Goal: Navigation & Orientation: Find specific page/section

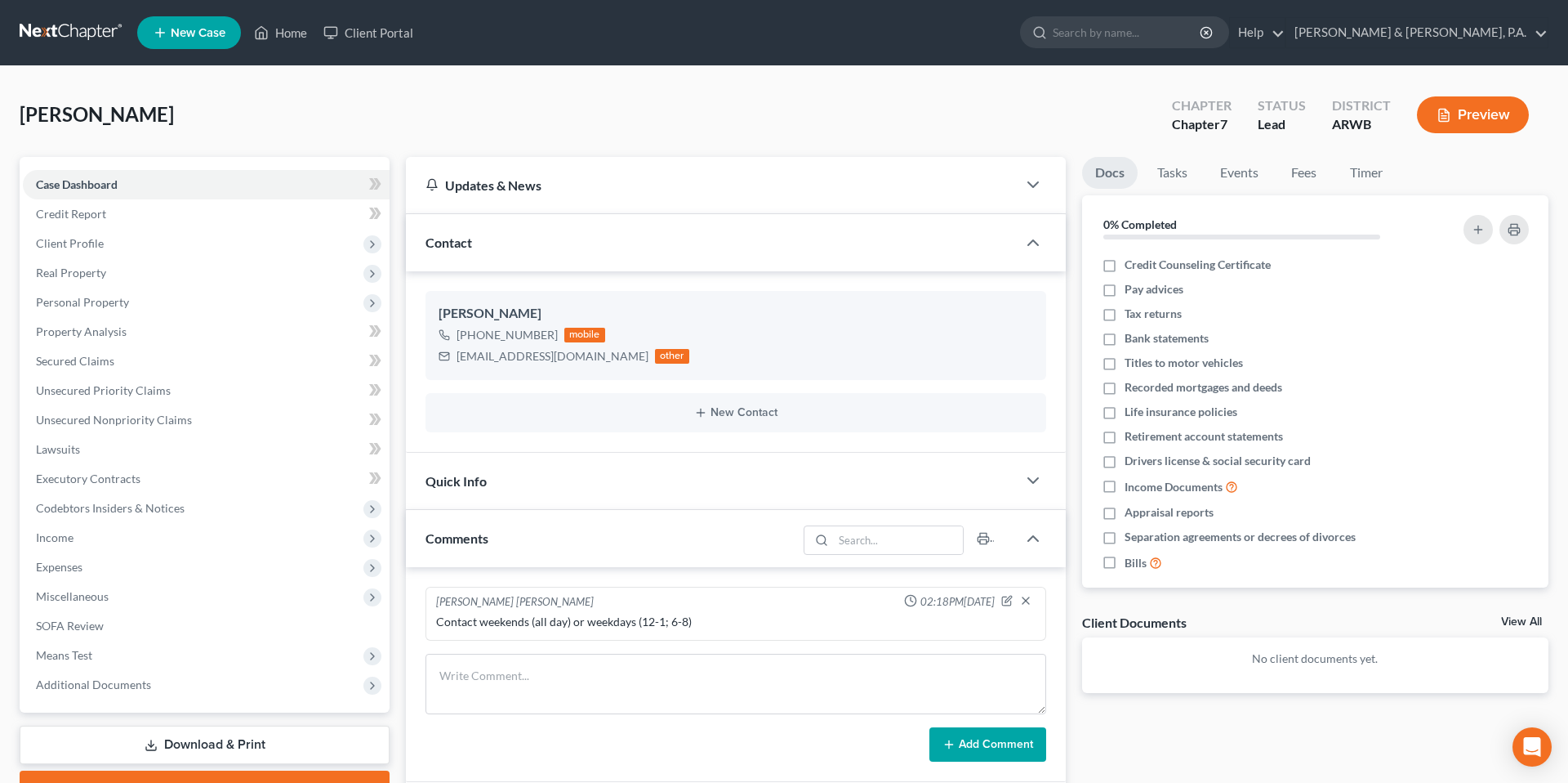
select select "0"
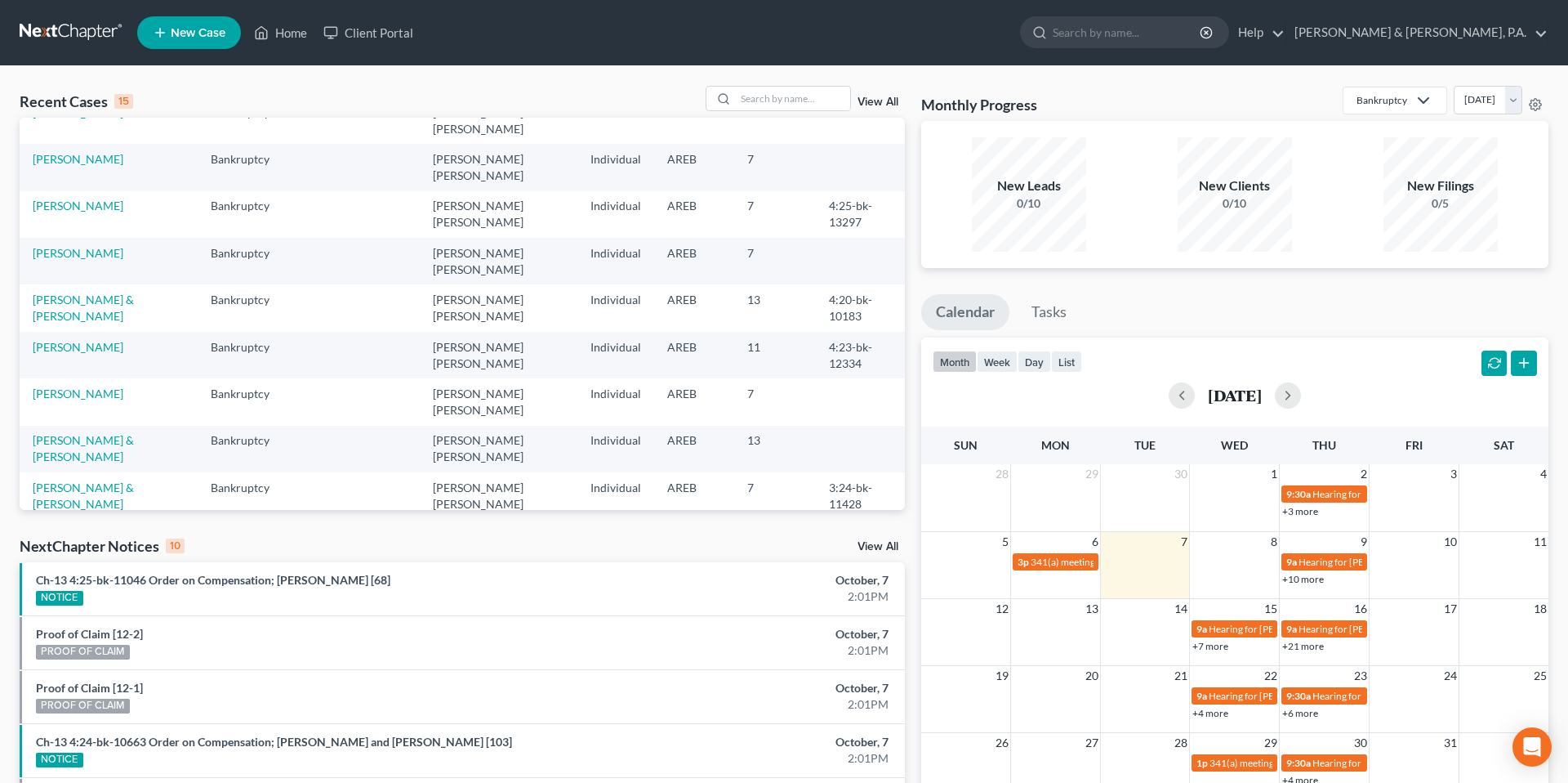
scroll to position [112, 0]
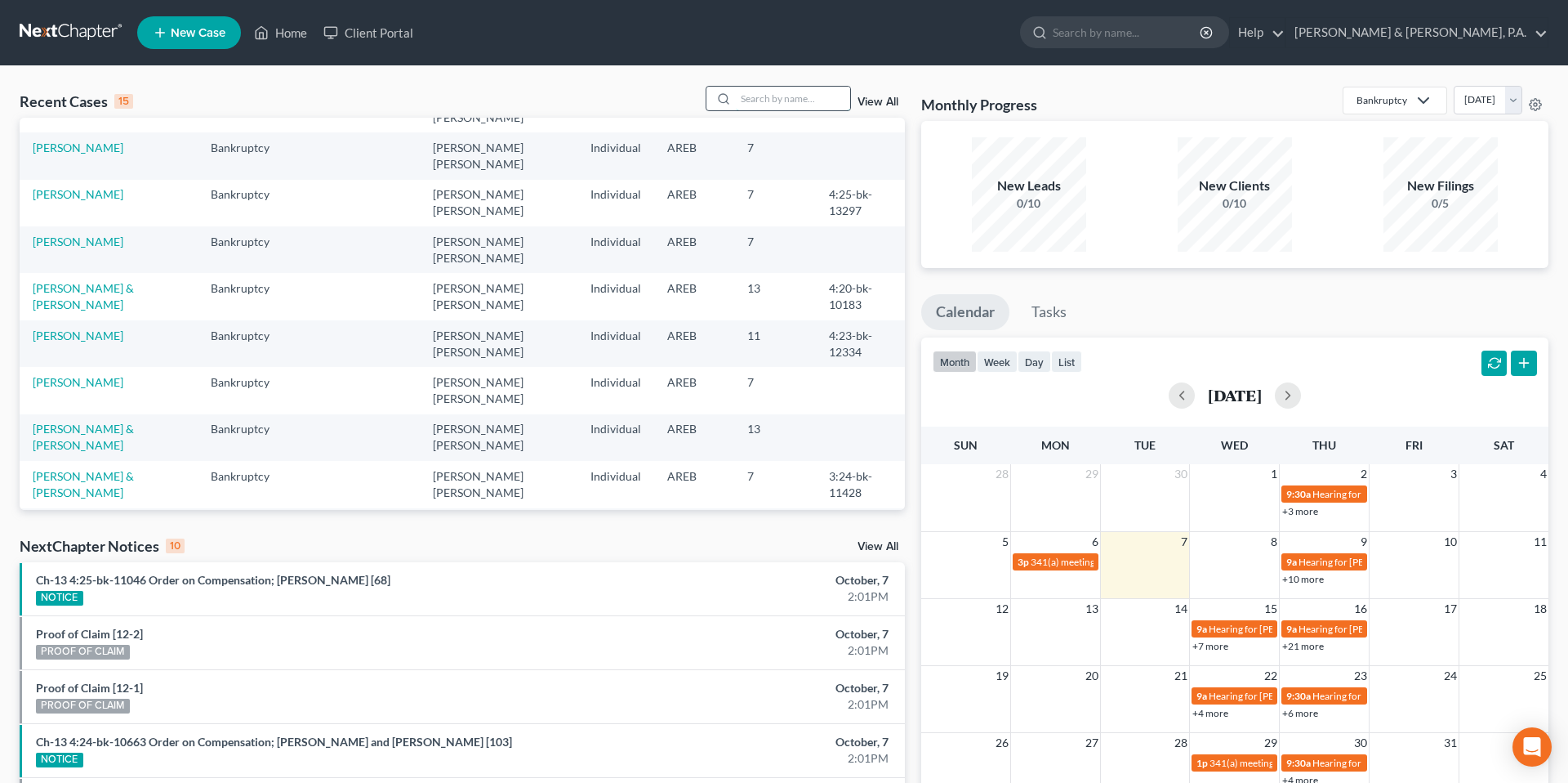
click at [773, 104] on input "search" at bounding box center [793, 98] width 114 height 24
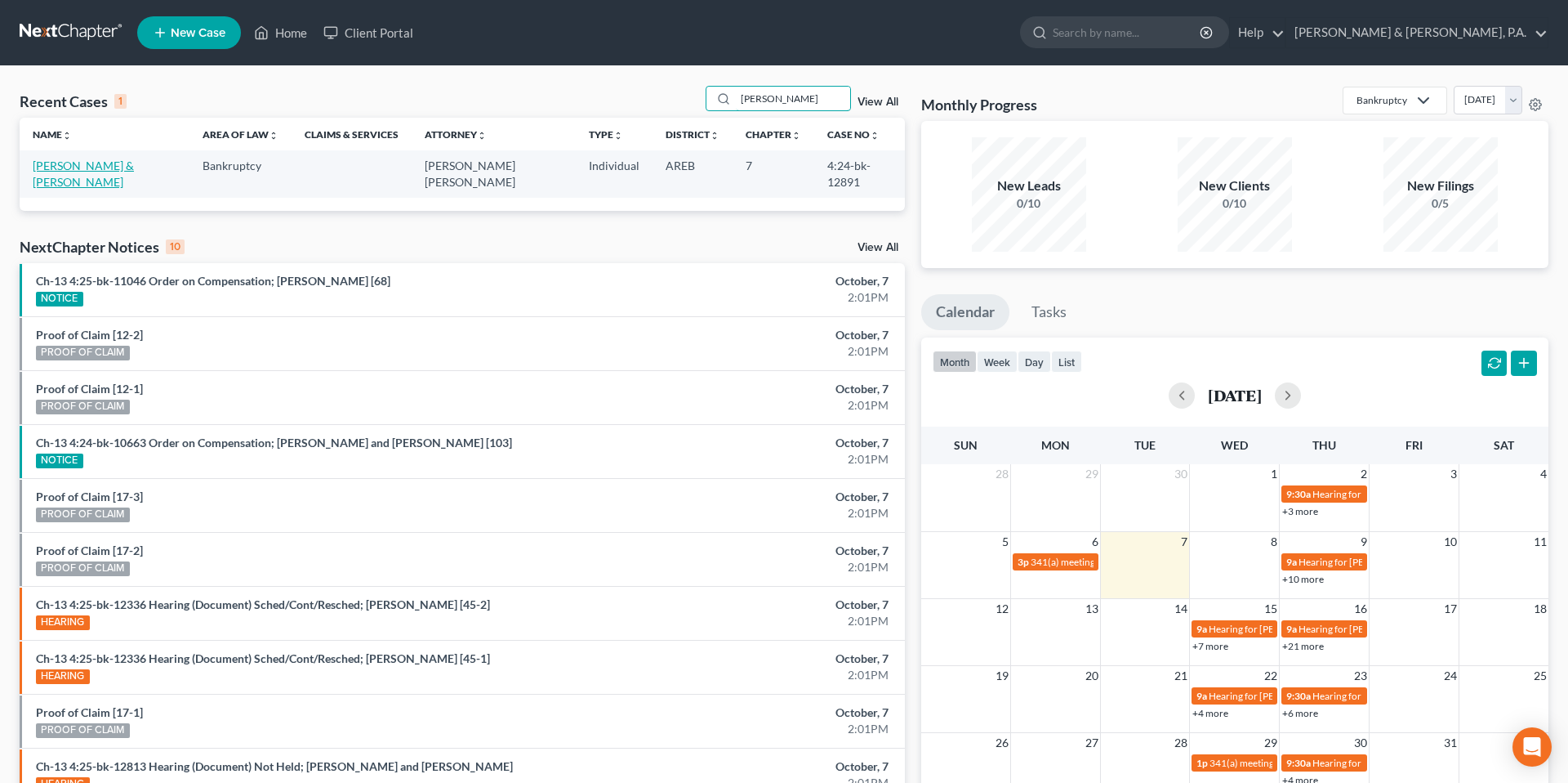
type input "[PERSON_NAME]"
click at [134, 161] on link "[PERSON_NAME] & [PERSON_NAME]" at bounding box center [83, 174] width 101 height 30
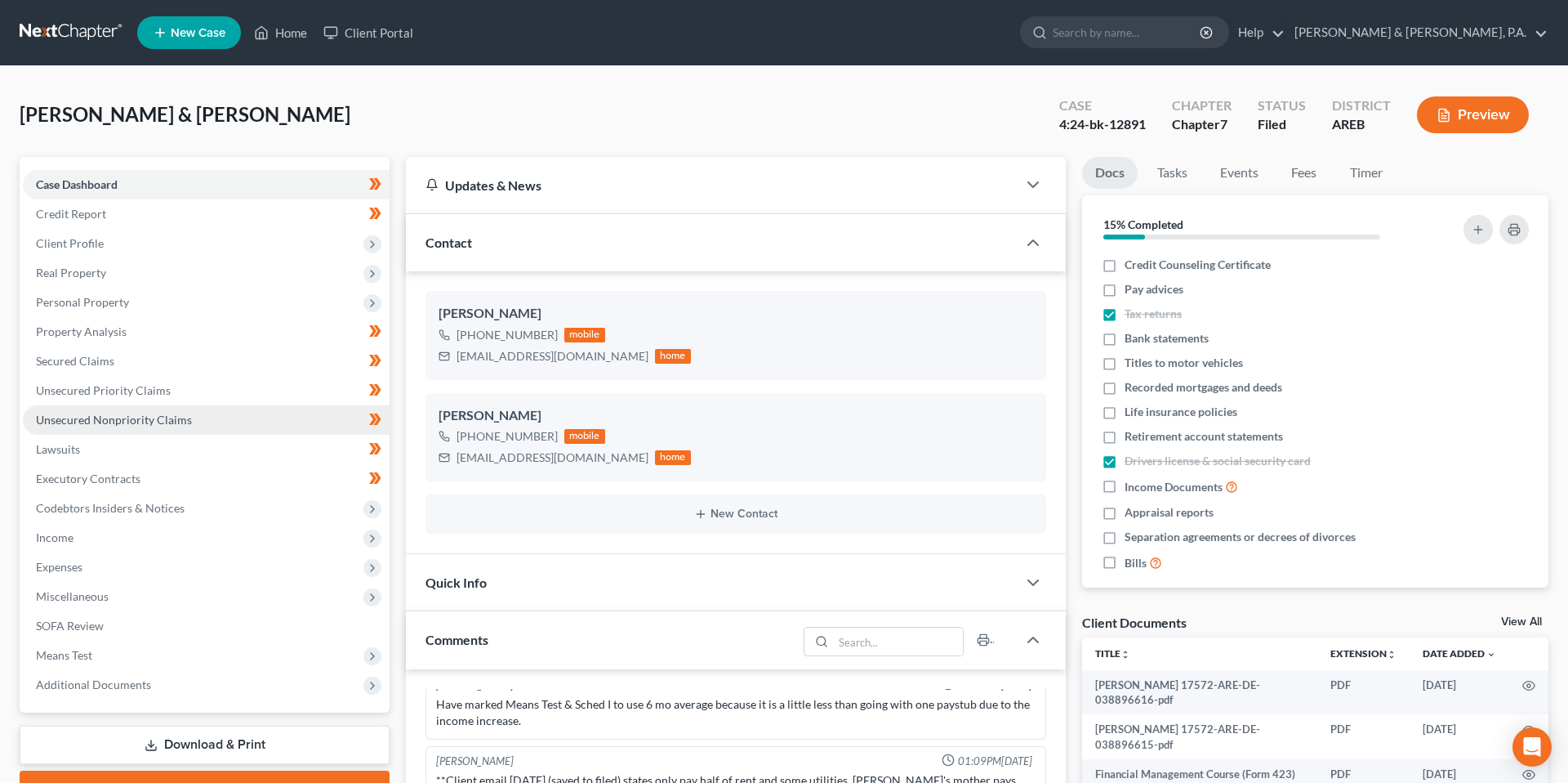
scroll to position [438, 0]
click at [196, 407] on link "Unsecured Nonpriority Claims" at bounding box center [206, 420] width 367 height 30
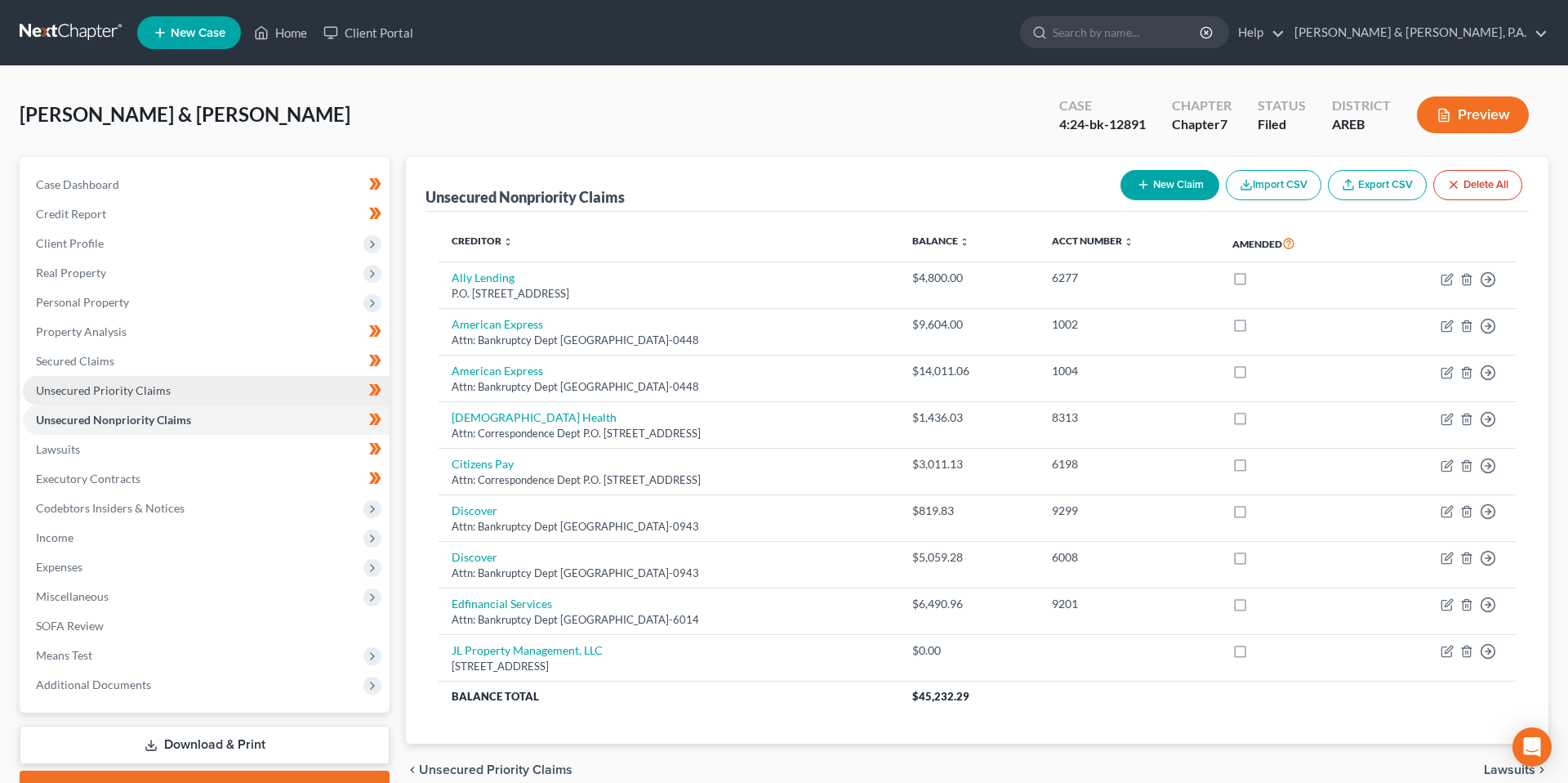
click at [249, 390] on link "Unsecured Priority Claims" at bounding box center [206, 391] width 367 height 30
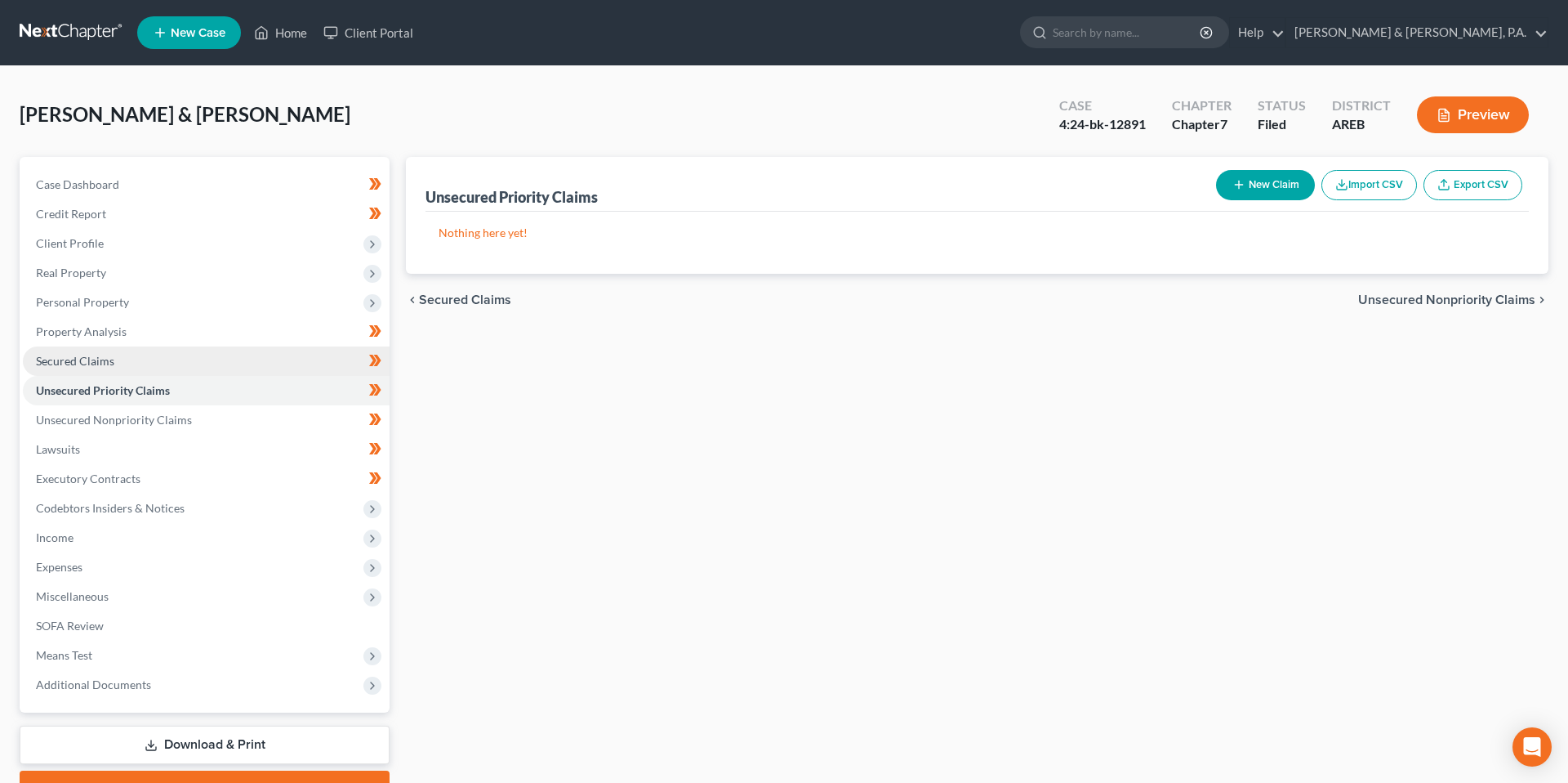
click at [247, 358] on link "Secured Claims" at bounding box center [206, 361] width 367 height 30
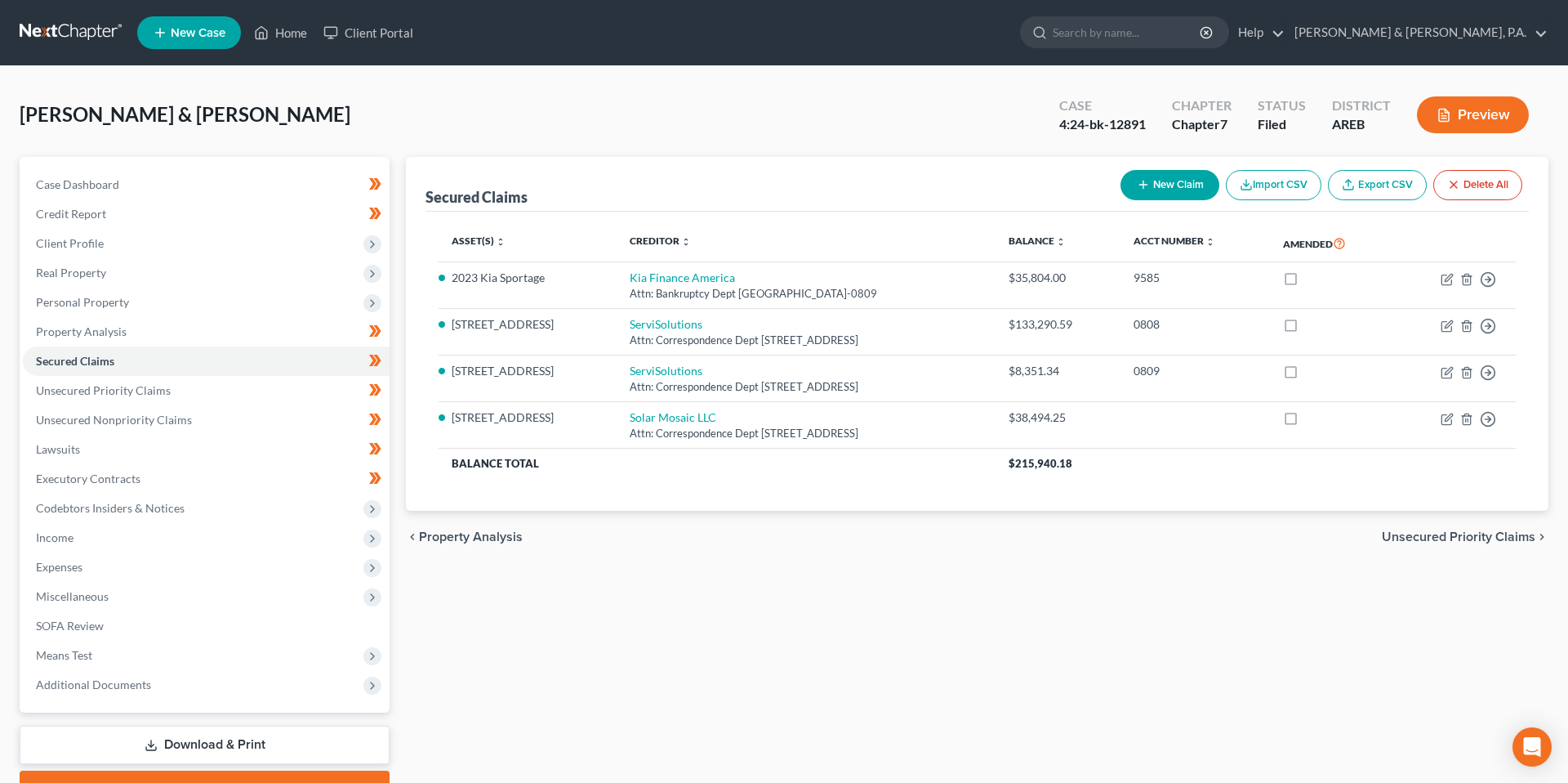
click at [769, 154] on div "[PERSON_NAME] & [PERSON_NAME] Upgraded Case 4:24-bk-12891 Chapter Chapter 7 Sta…" at bounding box center [784, 121] width 1529 height 71
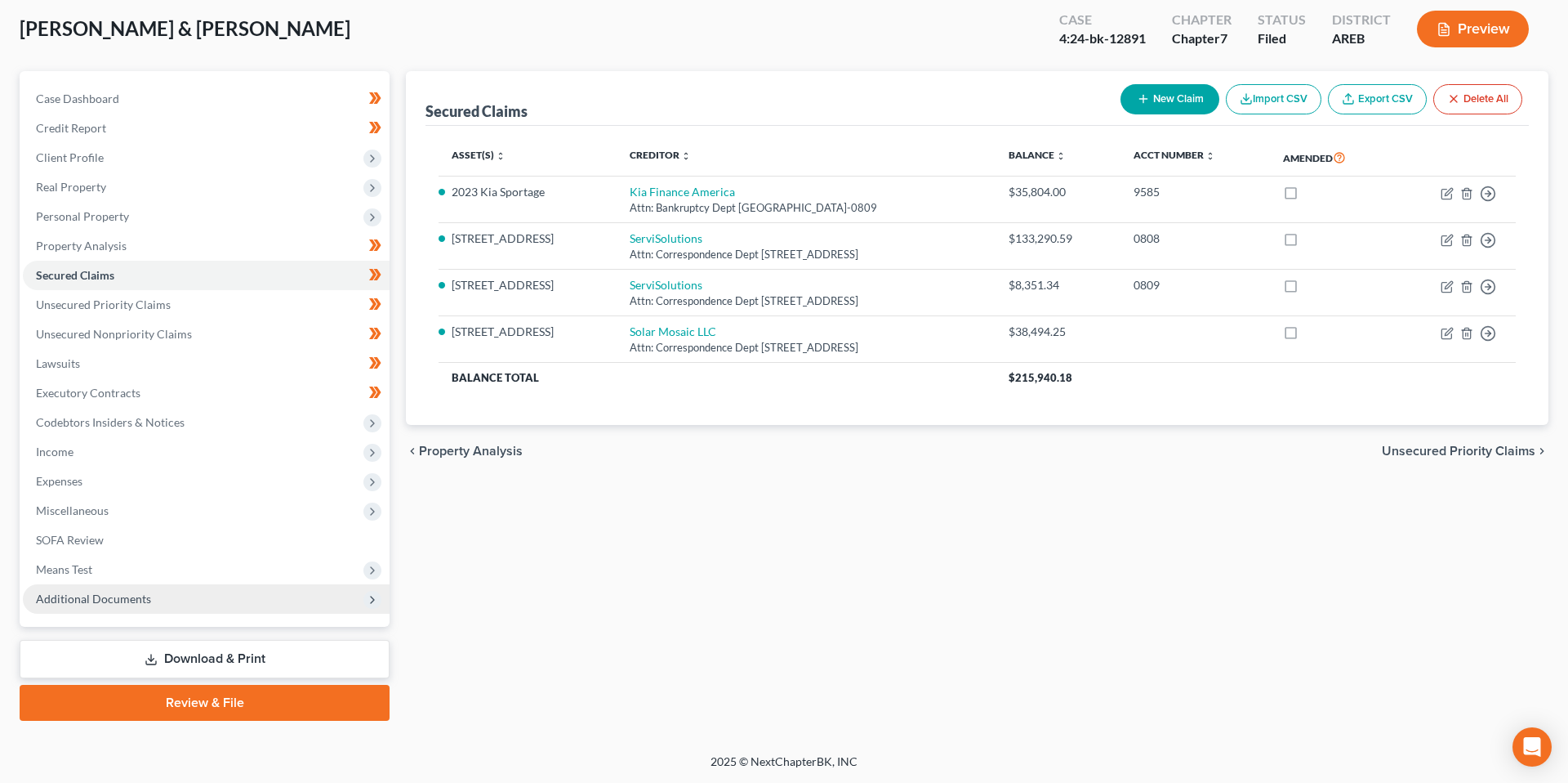
click at [205, 590] on span "Additional Documents" at bounding box center [206, 599] width 367 height 30
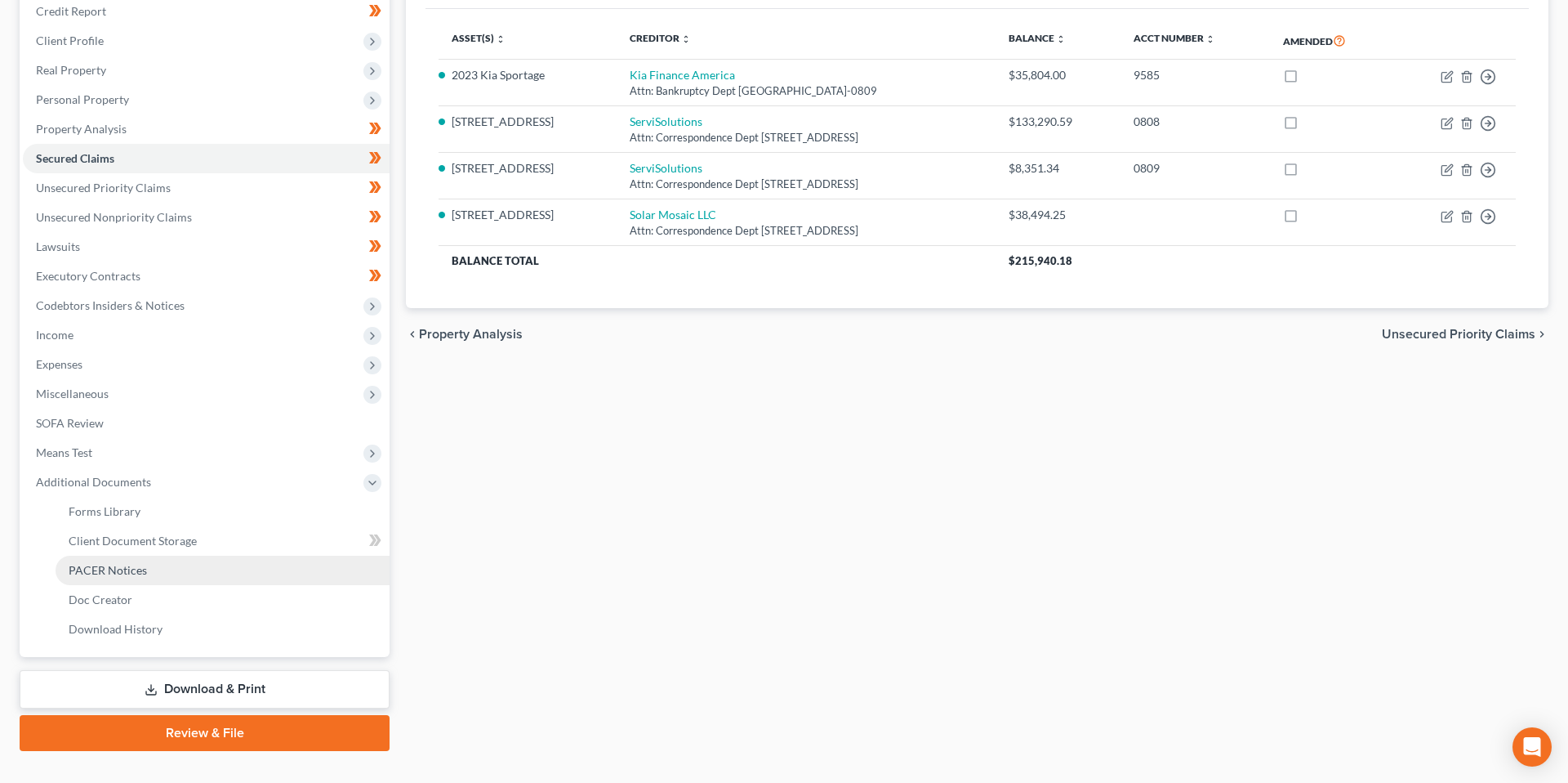
click at [179, 570] on link "PACER Notices" at bounding box center [222, 571] width 334 height 30
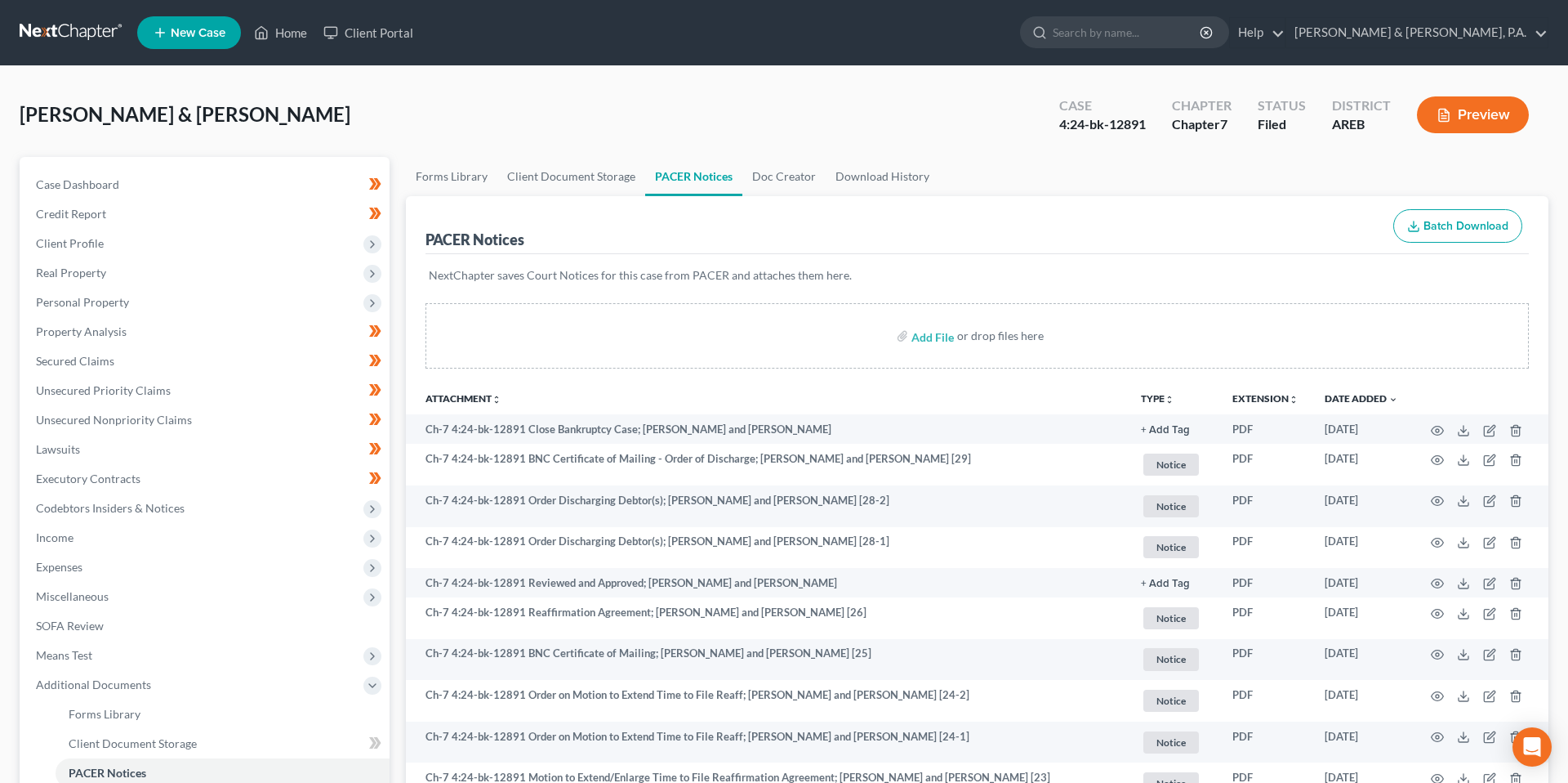
click at [1013, 214] on div "PACER Notices Batch Download" at bounding box center [978, 225] width 1104 height 59
click at [954, 122] on div "[PERSON_NAME] & [PERSON_NAME] Upgraded Case 4:24-bk-12891 Chapter Chapter 7 Sta…" at bounding box center [784, 121] width 1529 height 71
click at [72, 179] on span "Case Dashboard" at bounding box center [77, 185] width 83 height 14
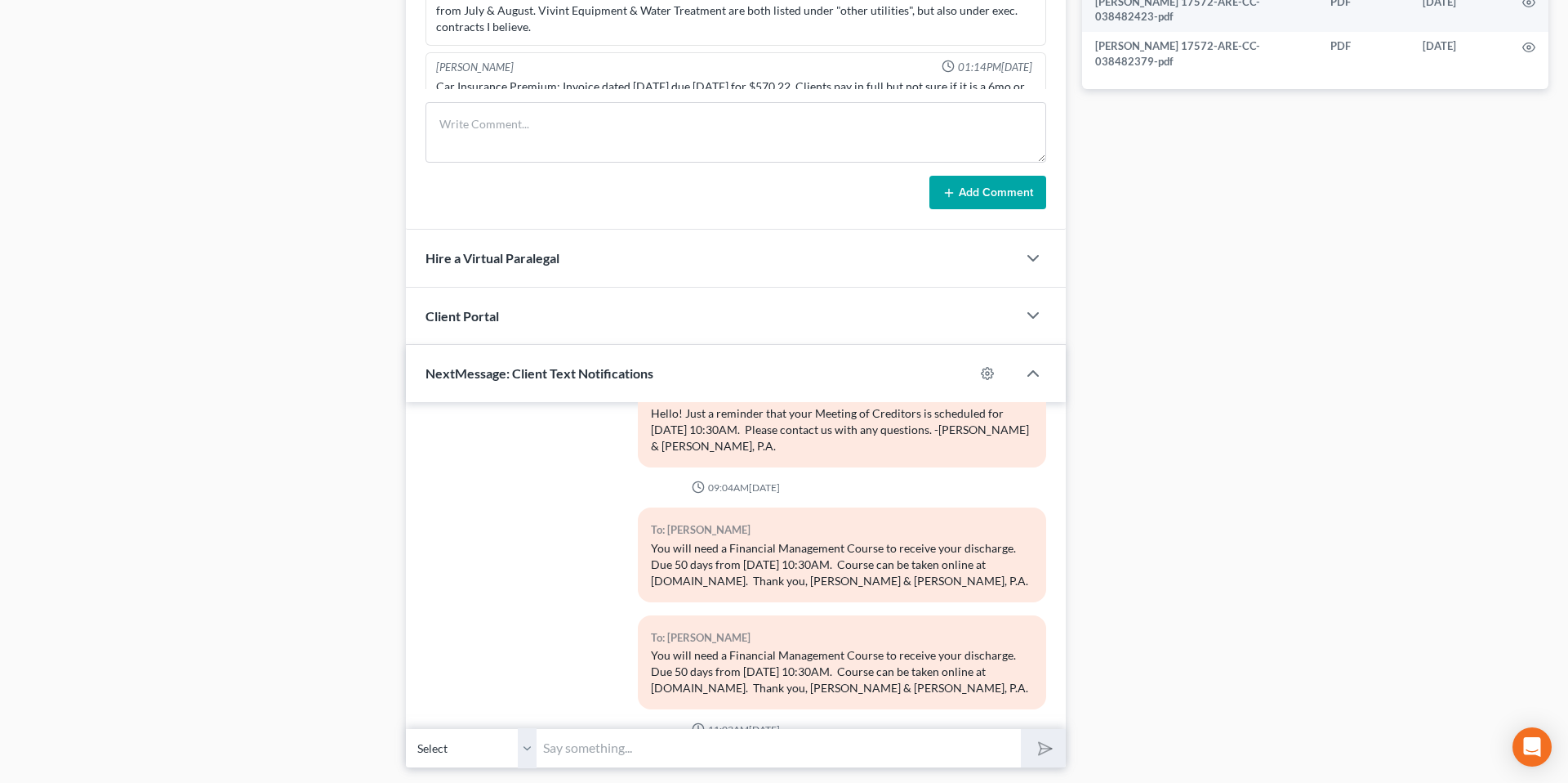
scroll to position [438, 0]
